Goal: Task Accomplishment & Management: Manage account settings

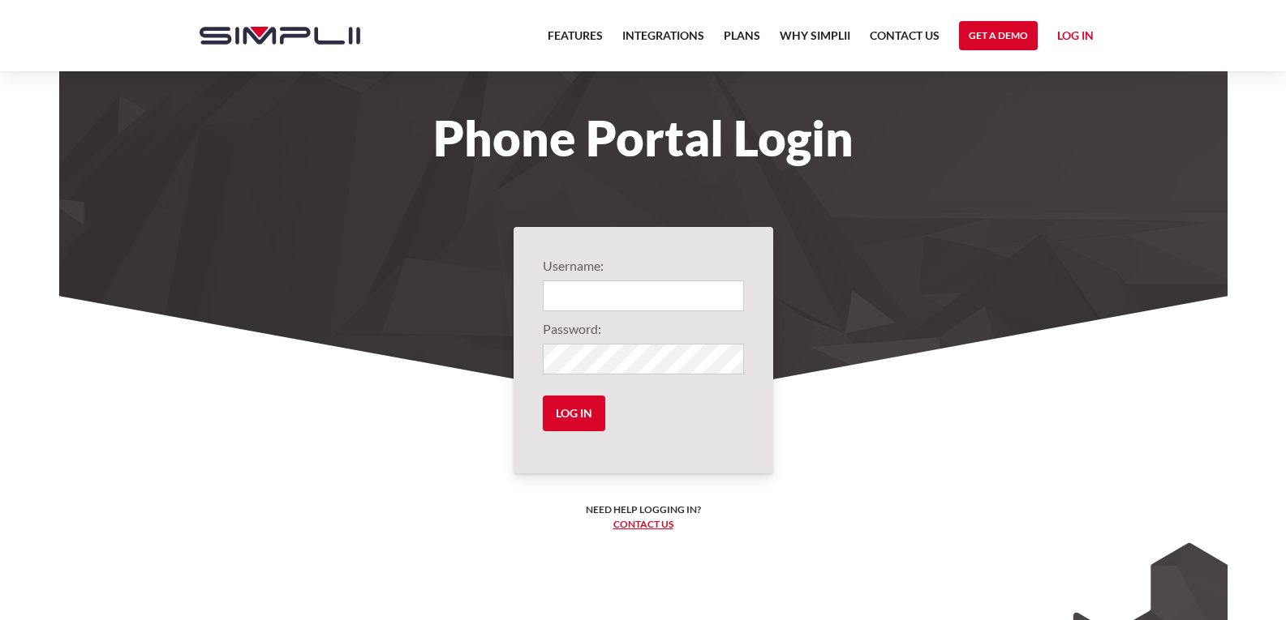
click at [603, 292] on input "Login" at bounding box center [643, 296] width 201 height 31
click at [680, 301] on input "Login" at bounding box center [643, 296] width 201 height 31
paste input "1001@chartadvisors"
type input "1001@chartadvisors"
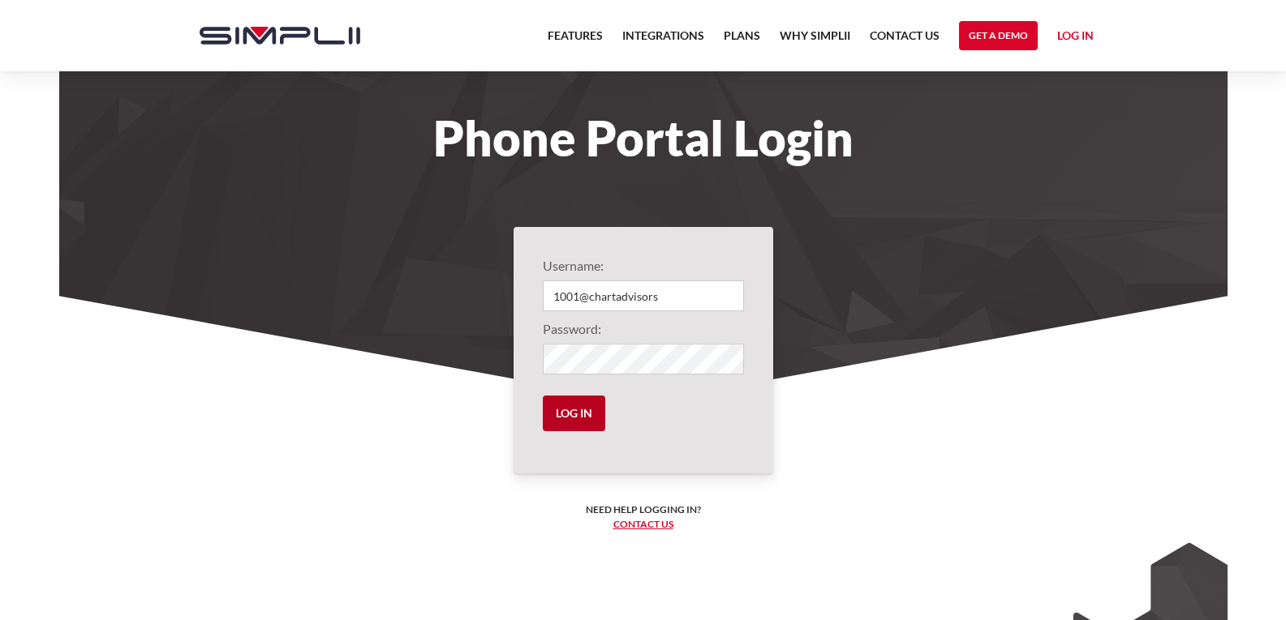
click at [588, 410] on input "Log in" at bounding box center [574, 414] width 62 height 36
click at [569, 414] on input "Log in" at bounding box center [574, 414] width 62 height 36
click at [565, 410] on input "Log in" at bounding box center [574, 414] width 62 height 36
click at [1080, 36] on link "Log in" at bounding box center [1075, 38] width 36 height 24
